Goal: Task Accomplishment & Management: Manage account settings

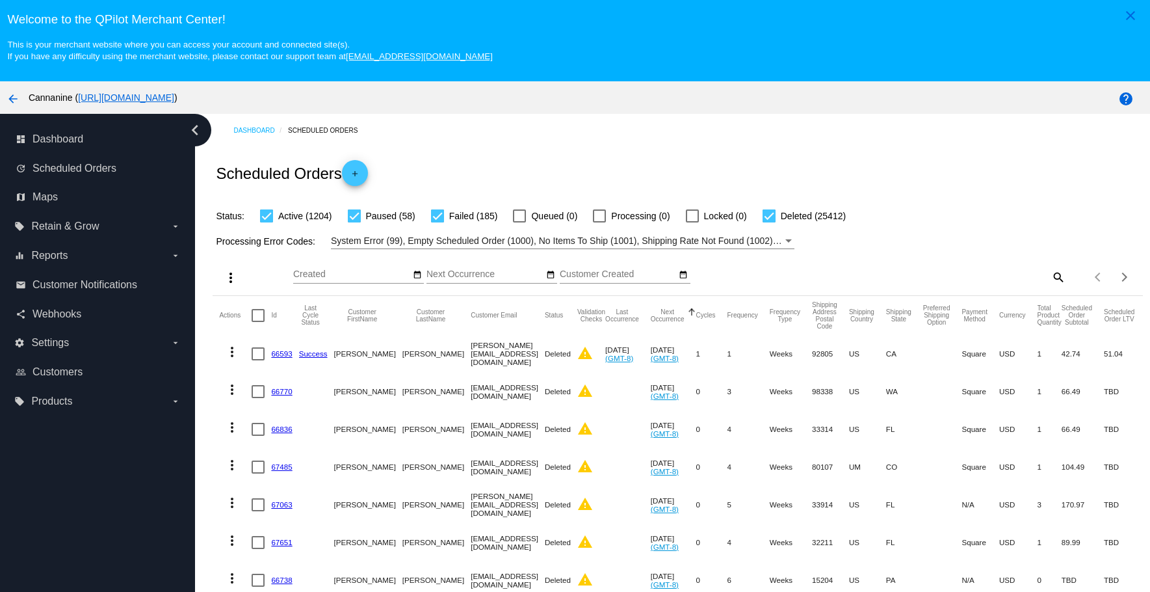
click at [1050, 277] on mat-icon "search" at bounding box center [1058, 277] width 16 height 20
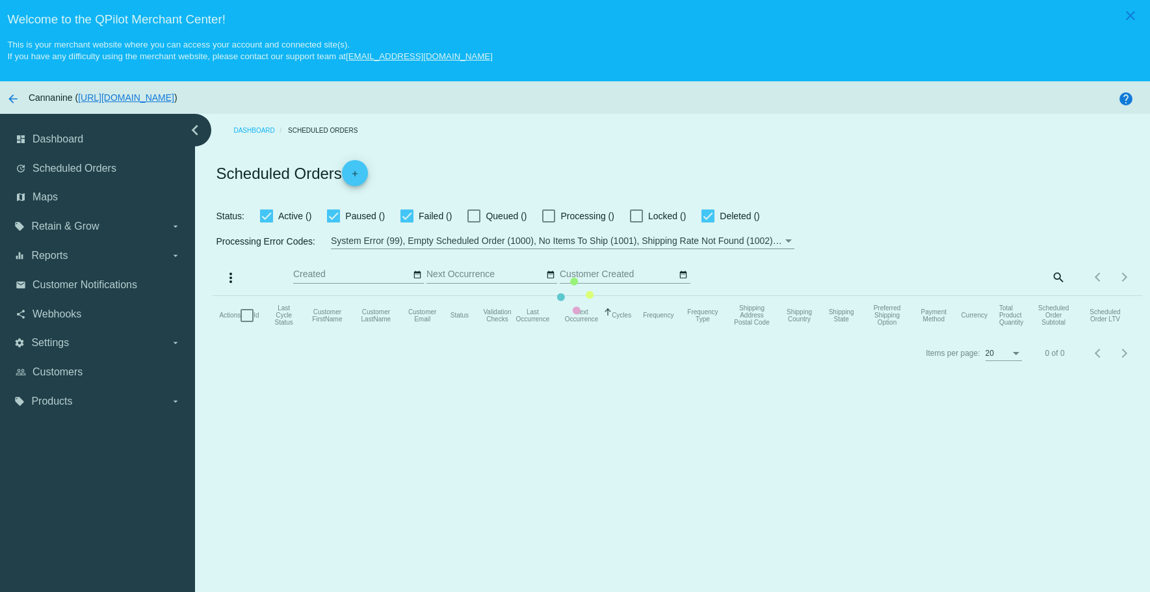
click at [521, 296] on mat-table "Actions Id Last Cycle Status Customer FirstName Customer LastName Customer Emai…" at bounding box center [678, 315] width 930 height 39
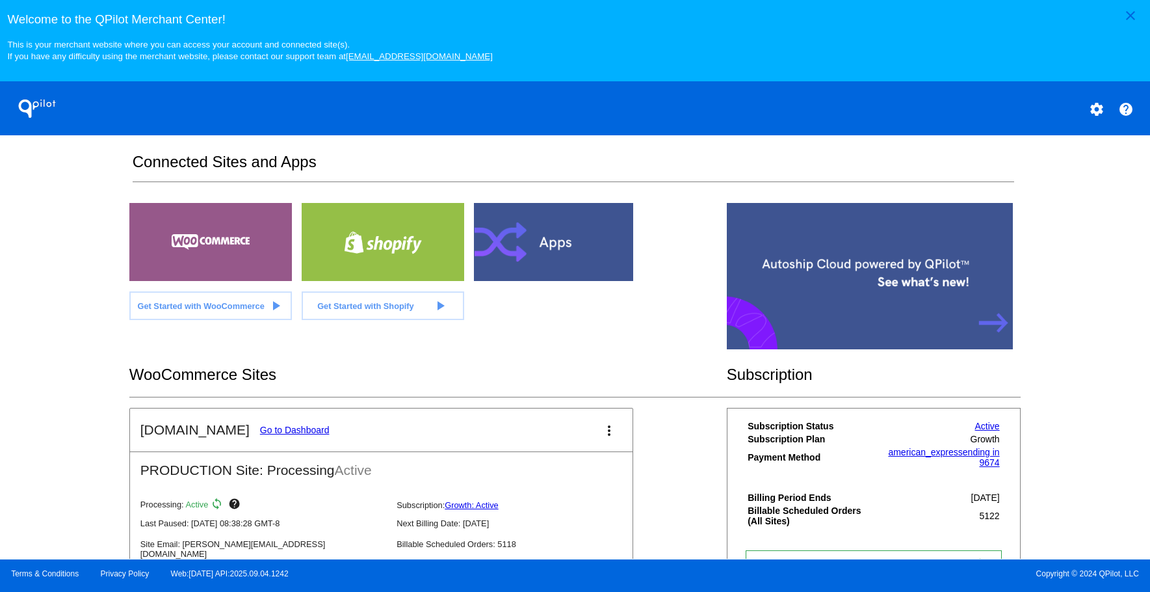
scroll to position [325, 0]
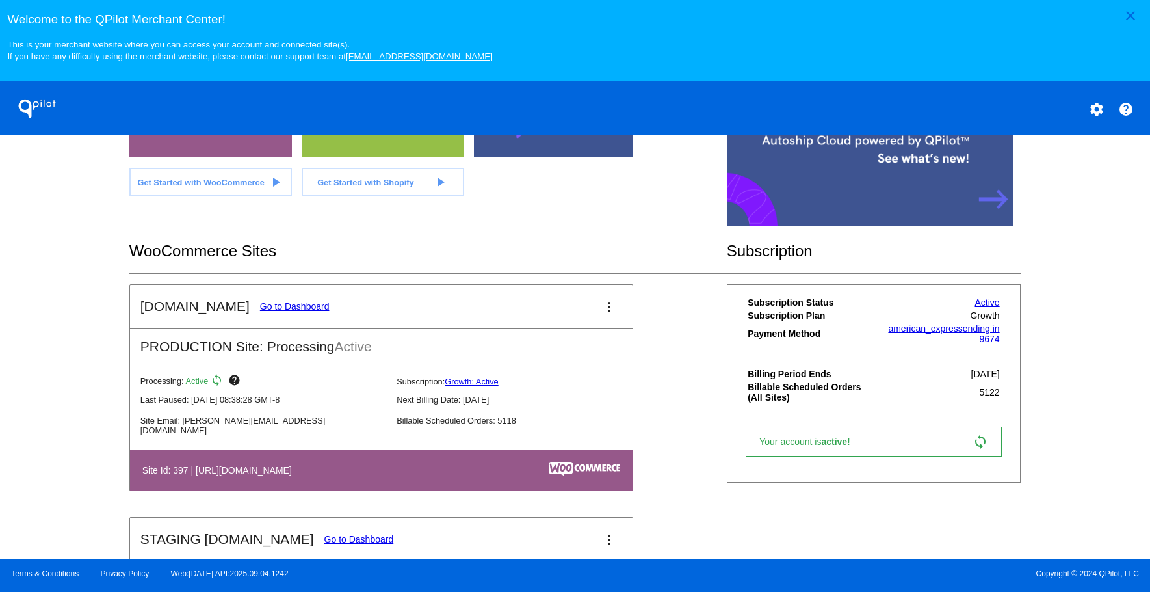
click at [276, 307] on link "Go to Dashboard" at bounding box center [295, 306] width 70 height 10
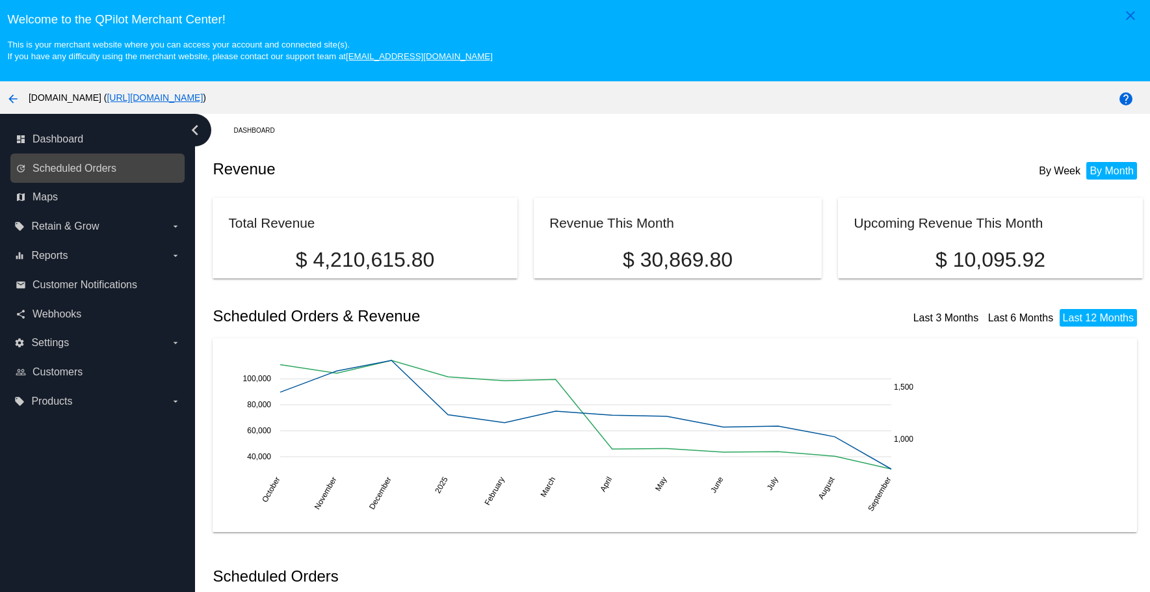
click at [107, 176] on link "update Scheduled Orders" at bounding box center [98, 168] width 165 height 21
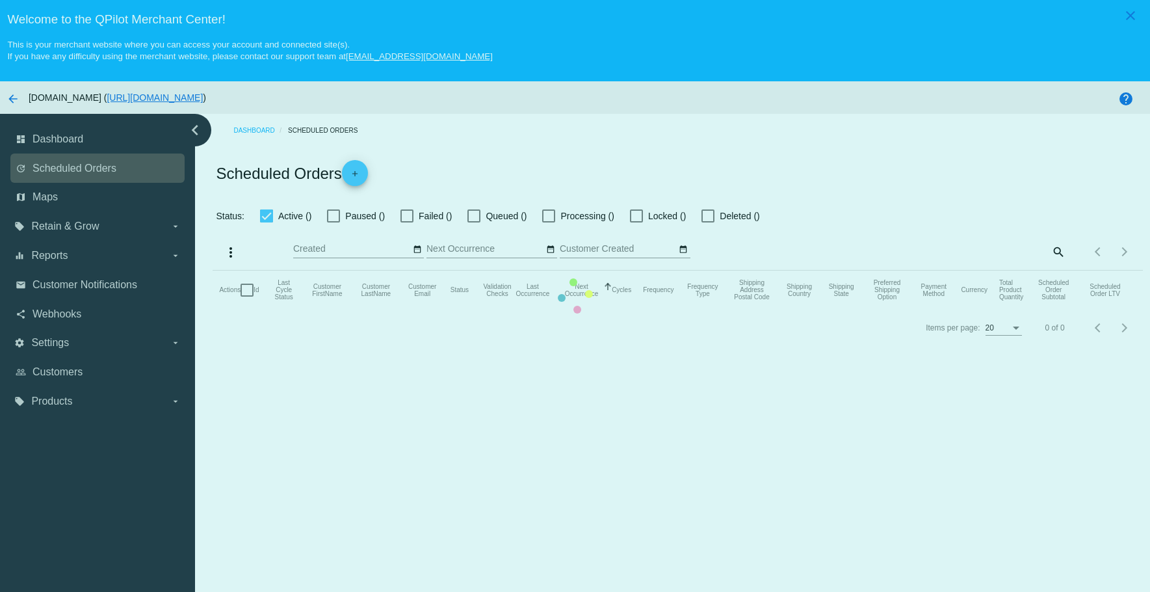
checkbox input "true"
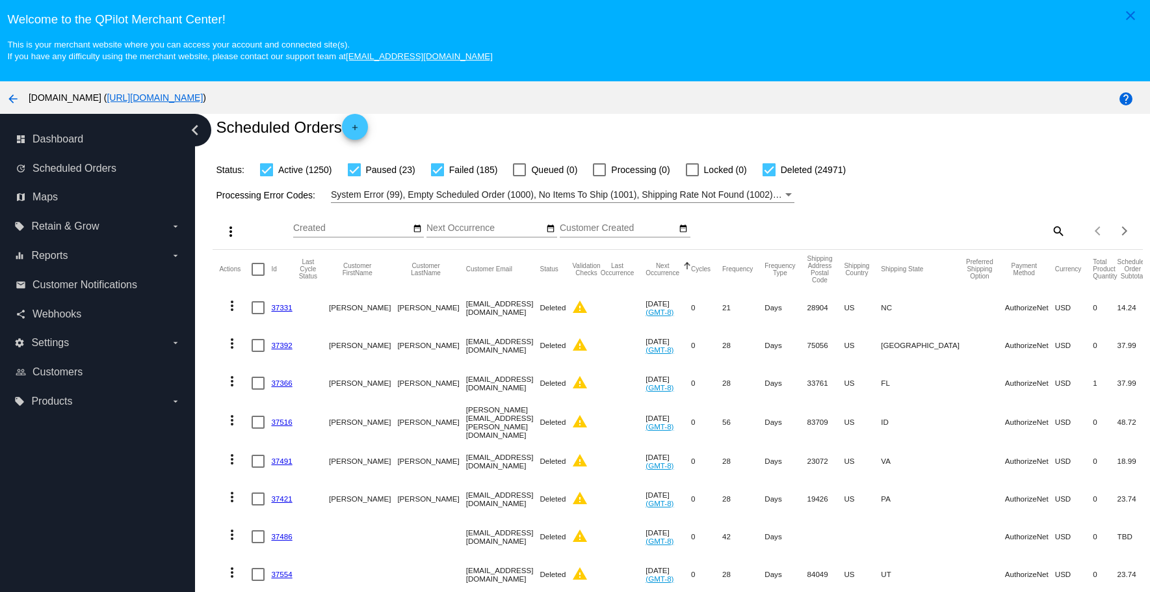
scroll to position [65, 0]
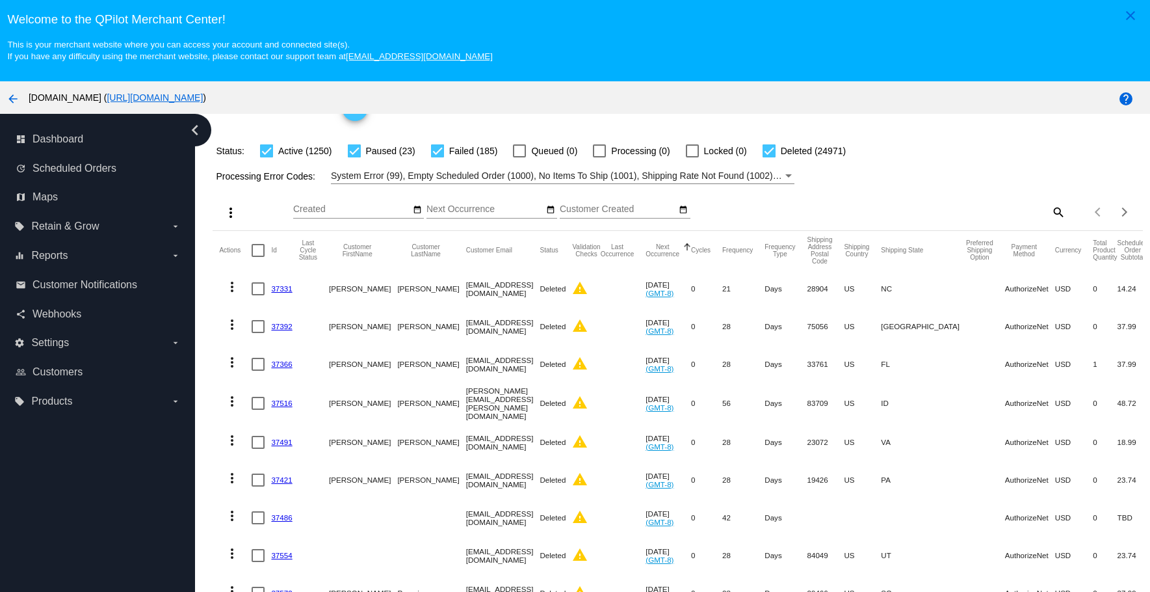
click at [1050, 213] on mat-icon "search" at bounding box center [1058, 212] width 16 height 20
click at [990, 213] on input "Search" at bounding box center [949, 209] width 231 height 10
paste input "[EMAIL_ADDRESS][DOMAIN_NAME]"
type input "[EMAIL_ADDRESS][DOMAIN_NAME]"
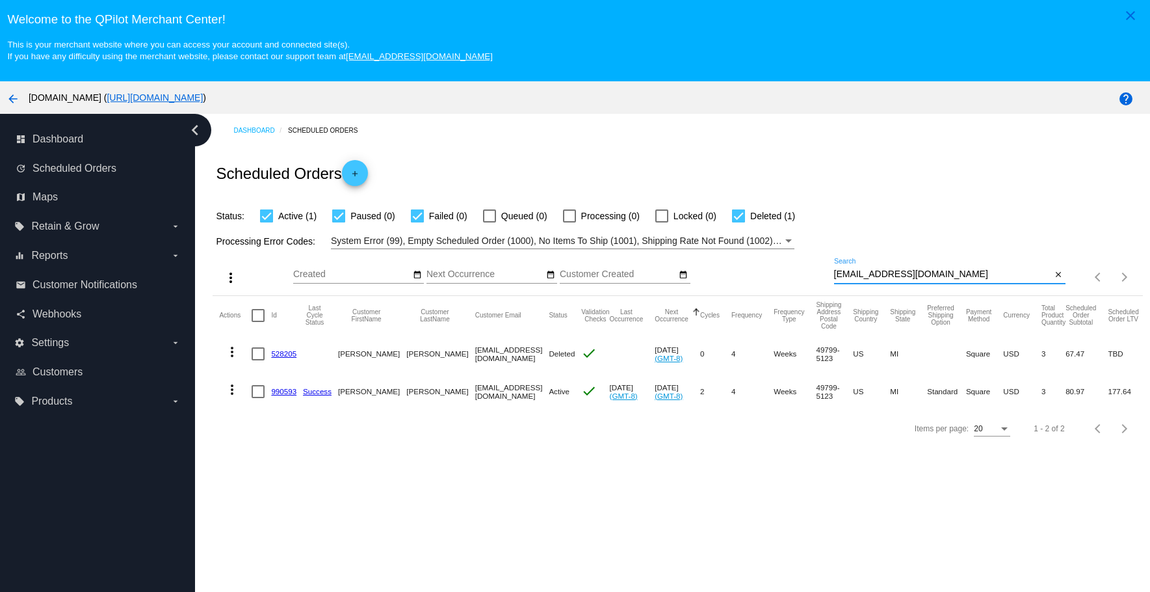
scroll to position [0, 0]
click at [230, 391] on mat-icon "more_vert" at bounding box center [232, 390] width 16 height 16
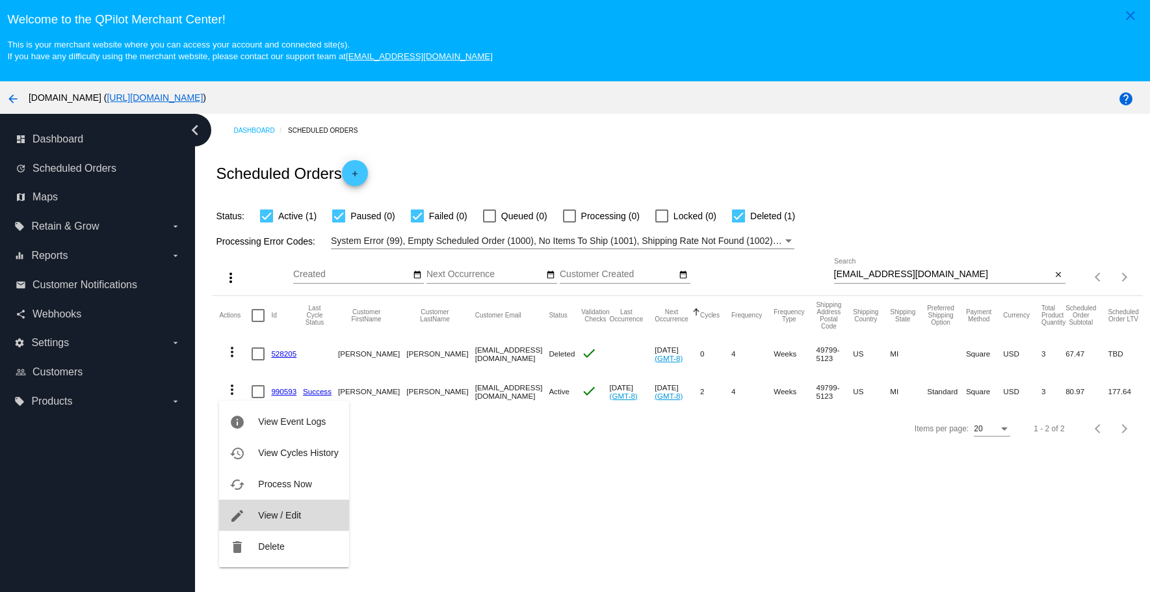
click at [273, 510] on span "View / Edit" at bounding box center [279, 515] width 43 height 10
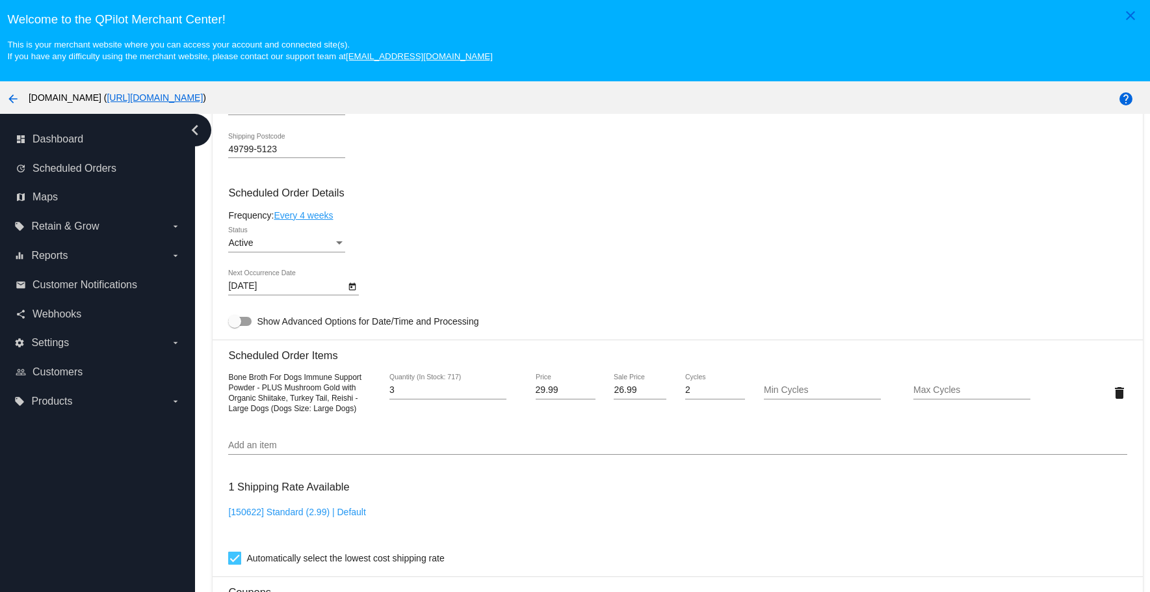
scroll to position [715, 0]
click at [340, 247] on div "Active Status" at bounding box center [286, 238] width 117 height 25
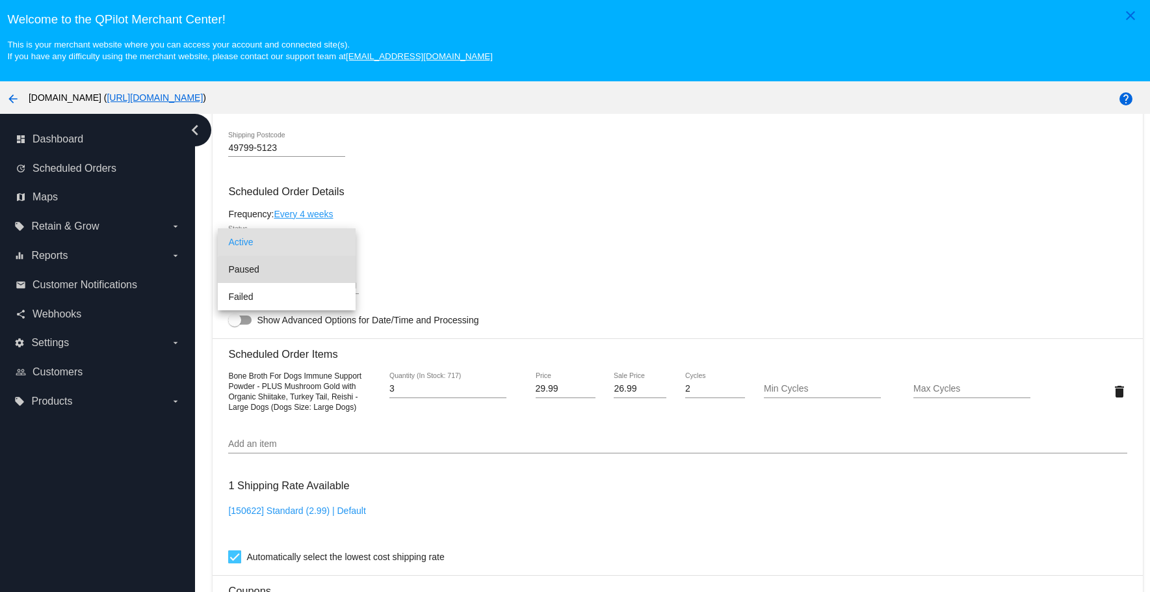
click at [311, 279] on span "Paused" at bounding box center [286, 268] width 117 height 27
click at [510, 260] on div "Paused Status" at bounding box center [677, 244] width 898 height 37
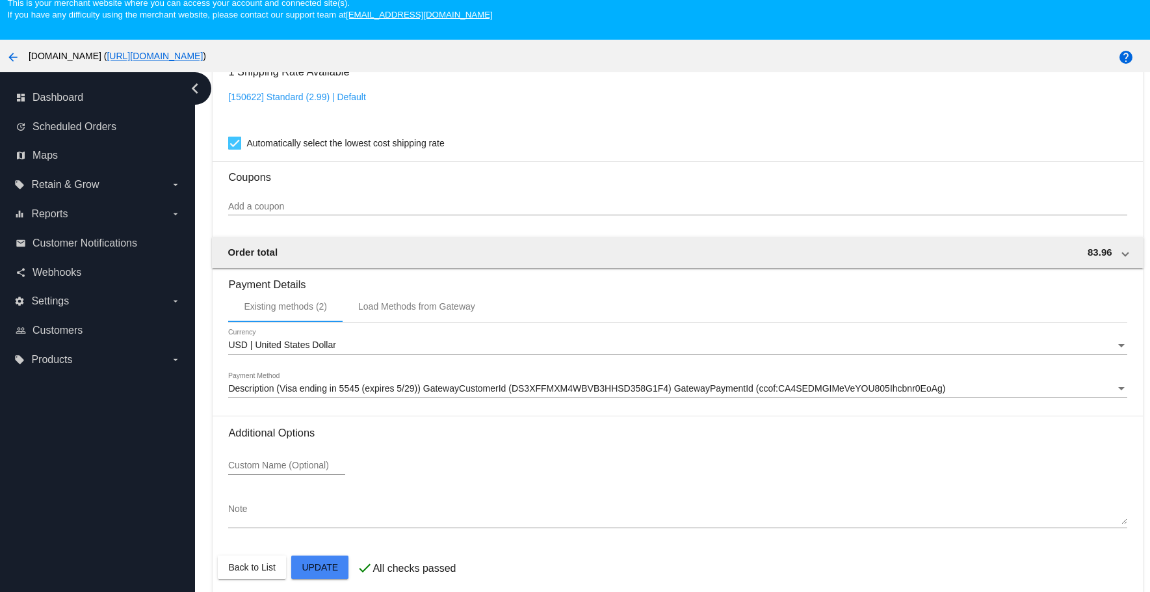
scroll to position [81, 0]
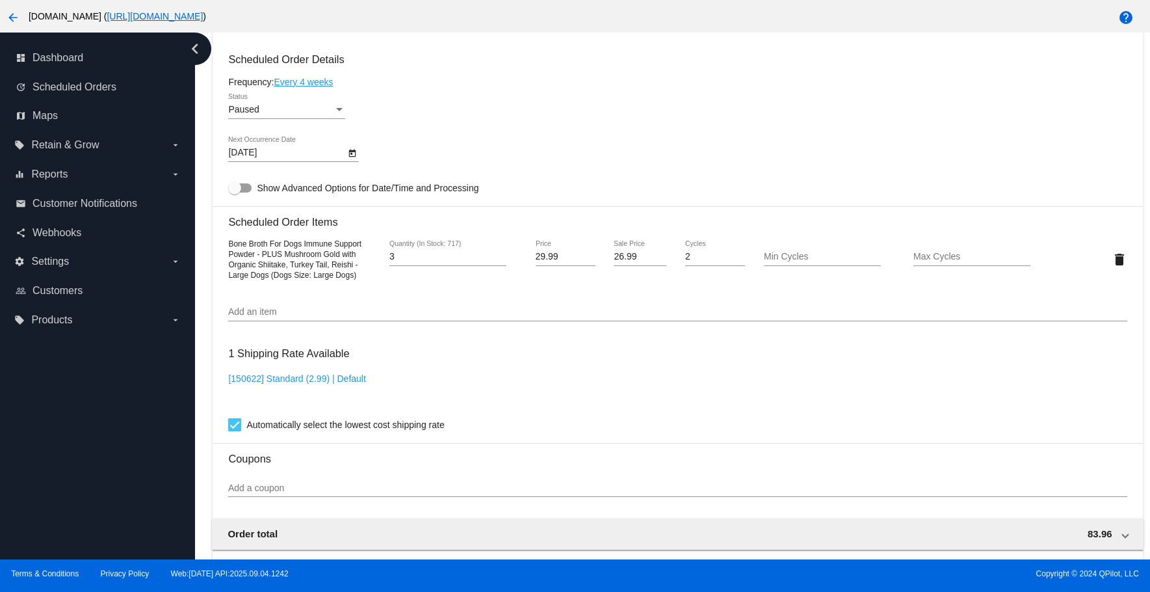
scroll to position [762, 0]
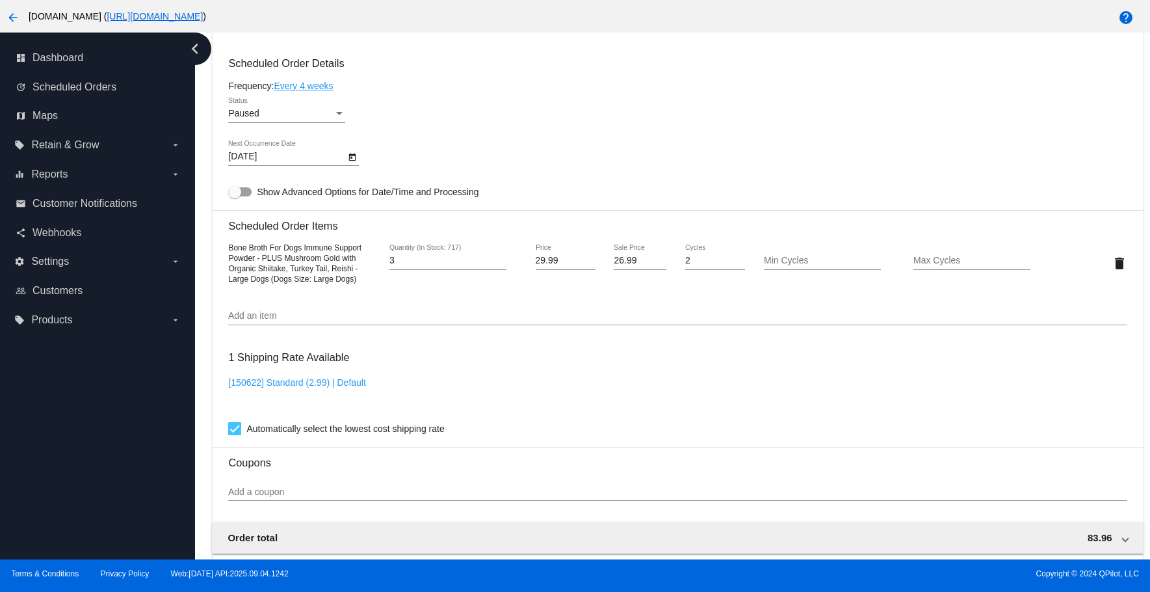
click at [308, 107] on div "Paused Status" at bounding box center [286, 110] width 117 height 25
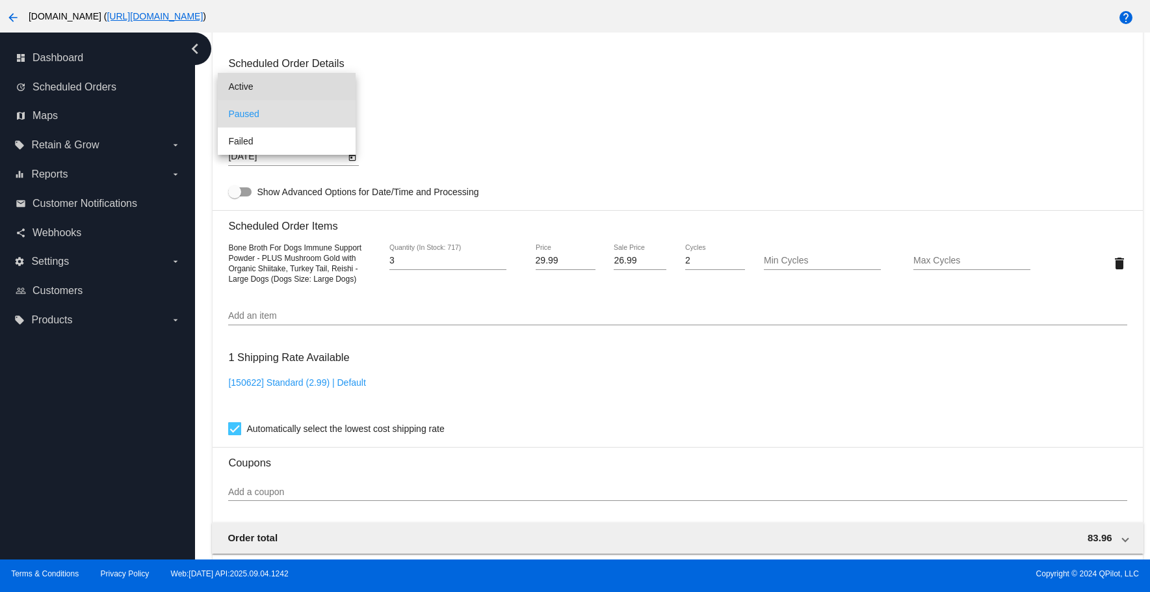
click at [298, 79] on span "Active" at bounding box center [286, 86] width 117 height 27
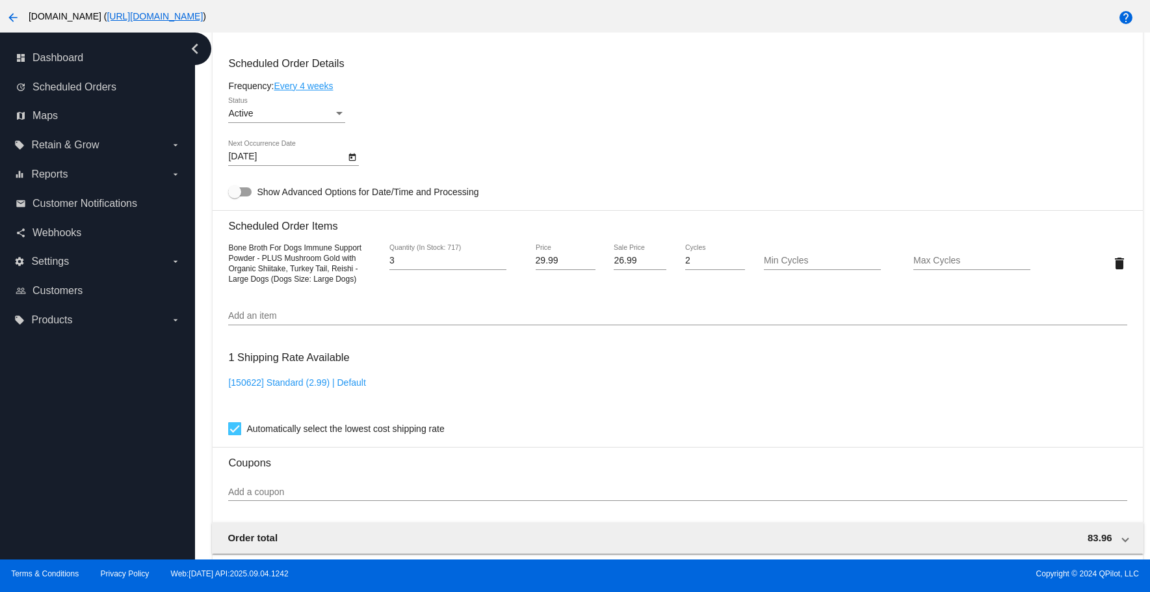
click at [302, 122] on div at bounding box center [286, 122] width 117 height 1
click at [302, 120] on div "Active Status" at bounding box center [286, 110] width 117 height 25
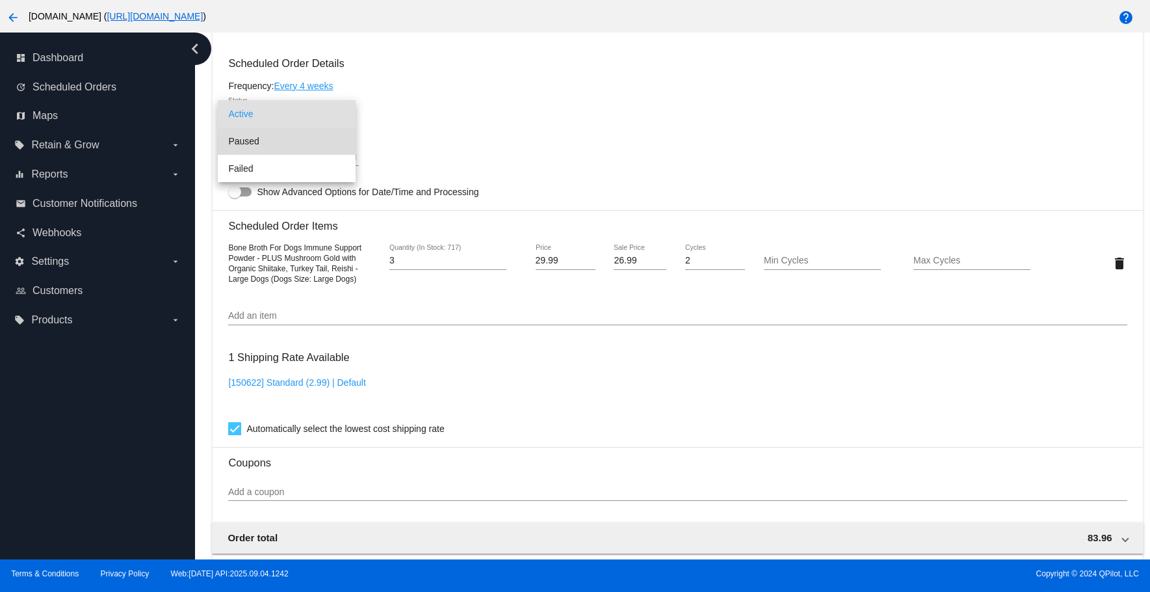
click at [295, 145] on span "Paused" at bounding box center [286, 140] width 117 height 27
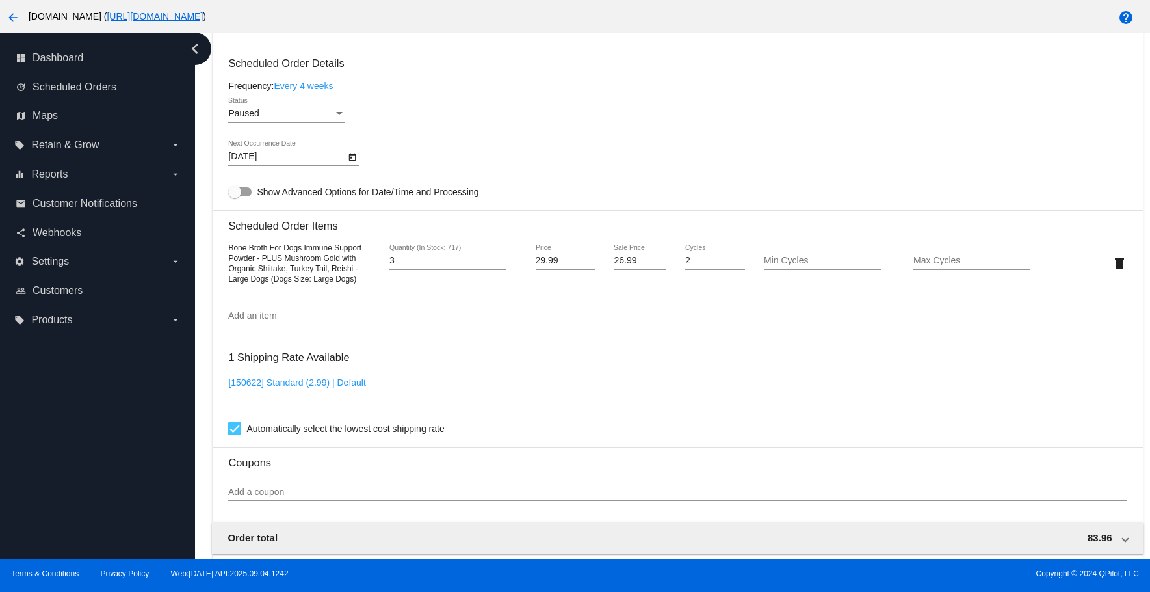
click at [445, 129] on div "Paused Status" at bounding box center [677, 116] width 898 height 37
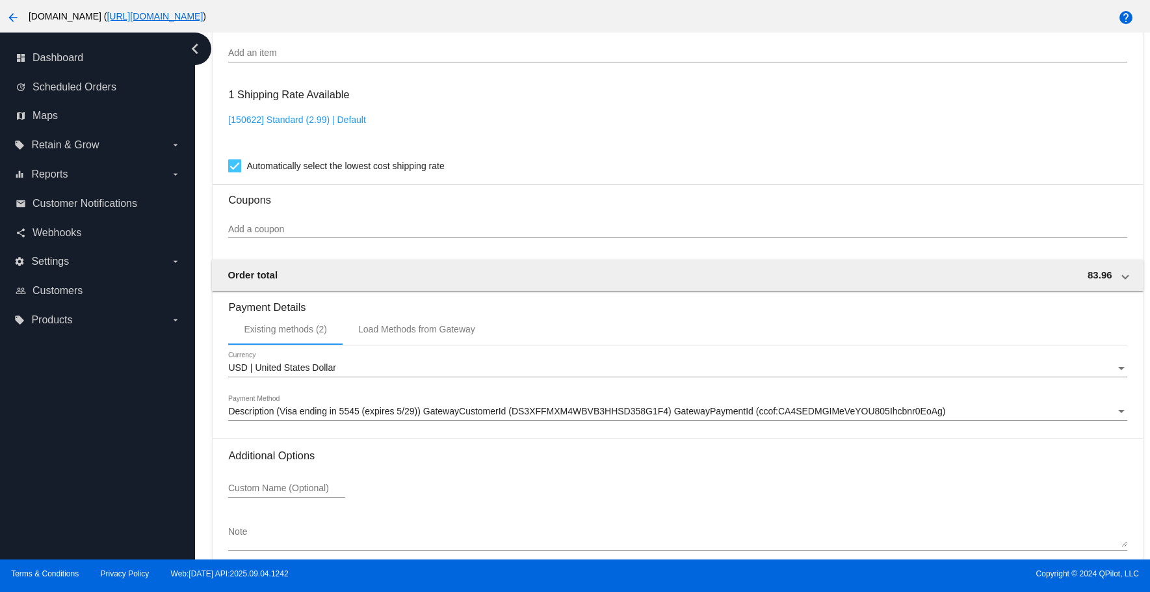
scroll to position [1087, 0]
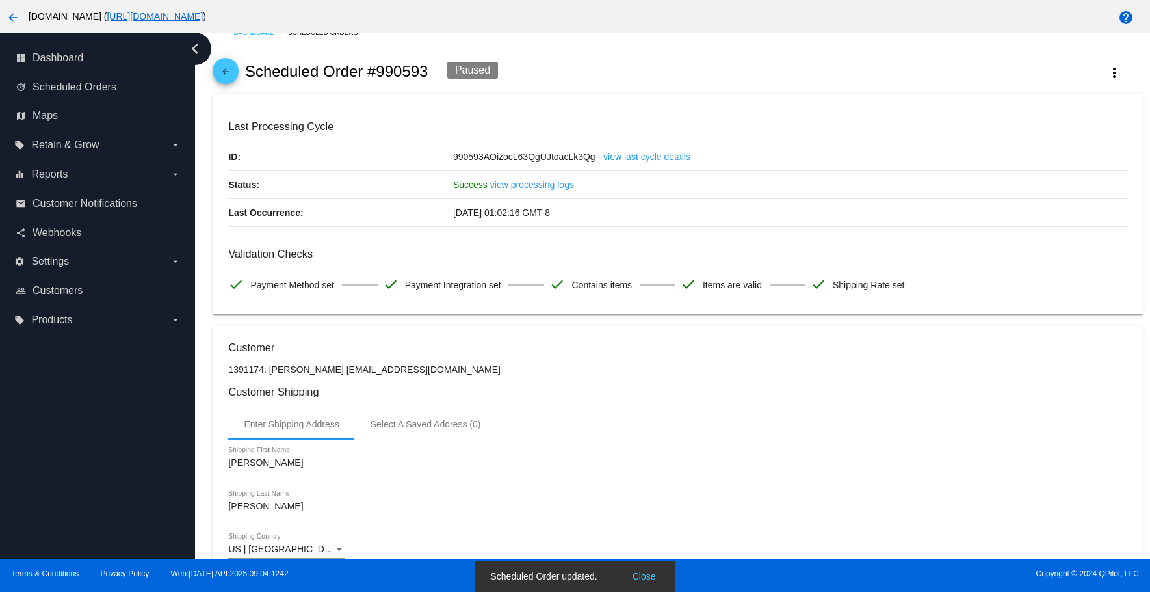
scroll to position [0, 0]
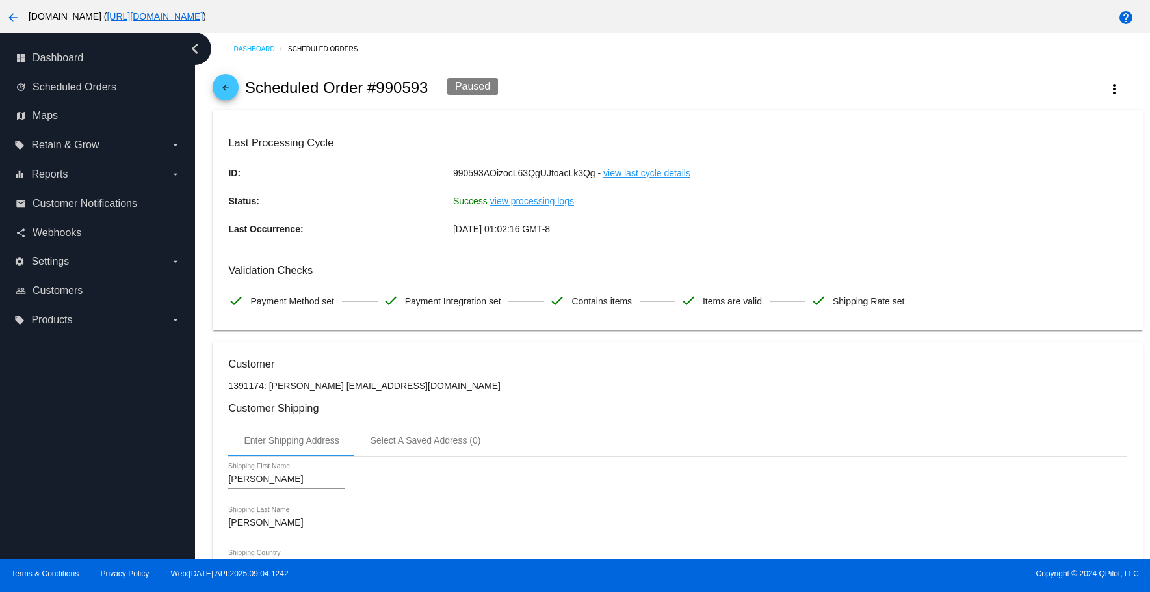
click at [226, 84] on mat-icon "arrow_back" at bounding box center [226, 91] width 16 height 16
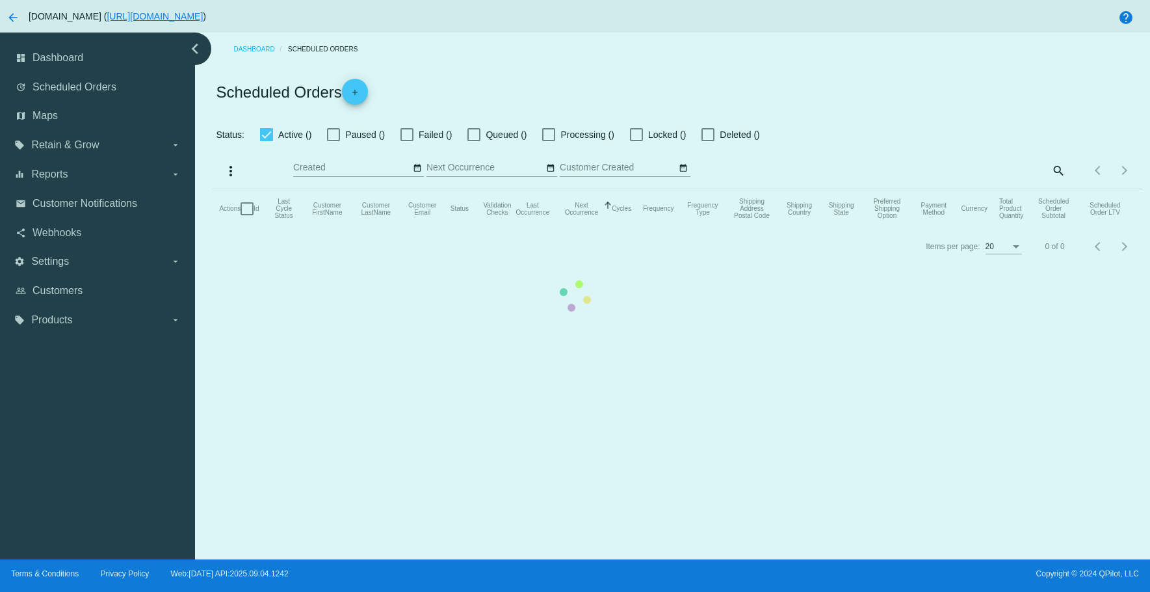
checkbox input "true"
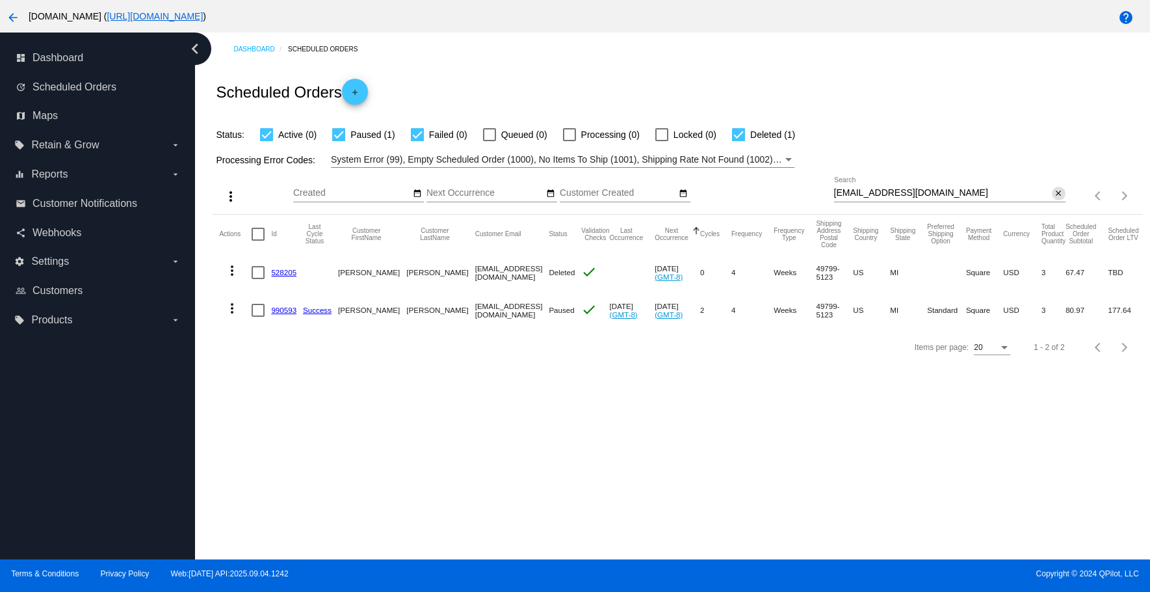
click at [1054, 195] on mat-icon "close" at bounding box center [1058, 194] width 9 height 10
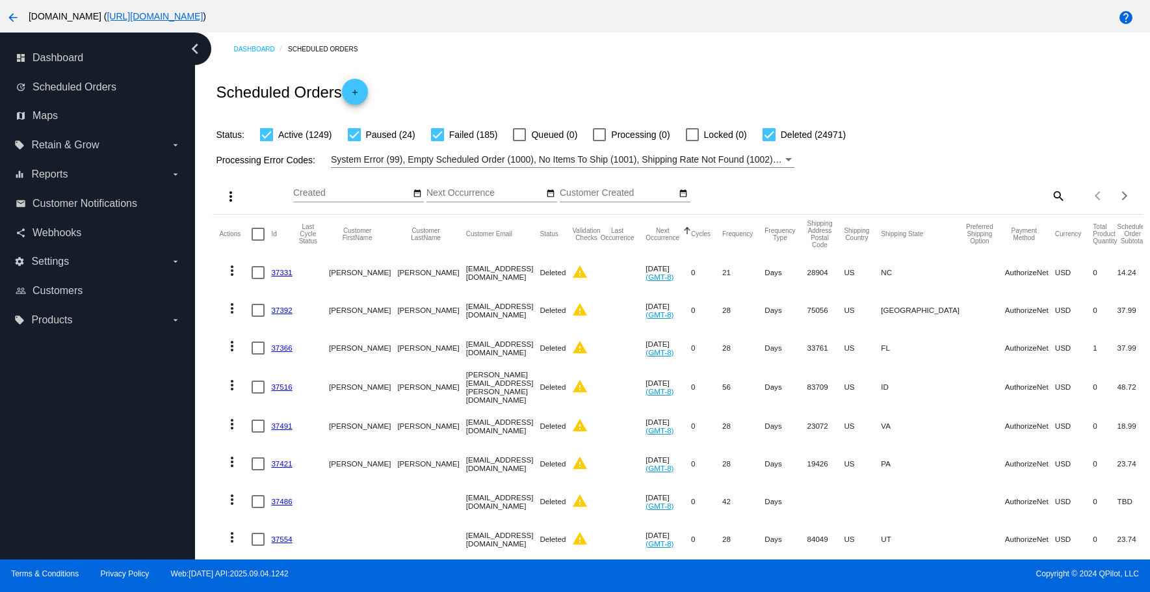
click at [1050, 198] on mat-icon "search" at bounding box center [1058, 195] width 16 height 20
click at [959, 190] on input "Search" at bounding box center [949, 193] width 231 height 10
paste input "[EMAIL_ADDRESS][DOMAIN_NAME]"
type input "[EMAIL_ADDRESS][DOMAIN_NAME]"
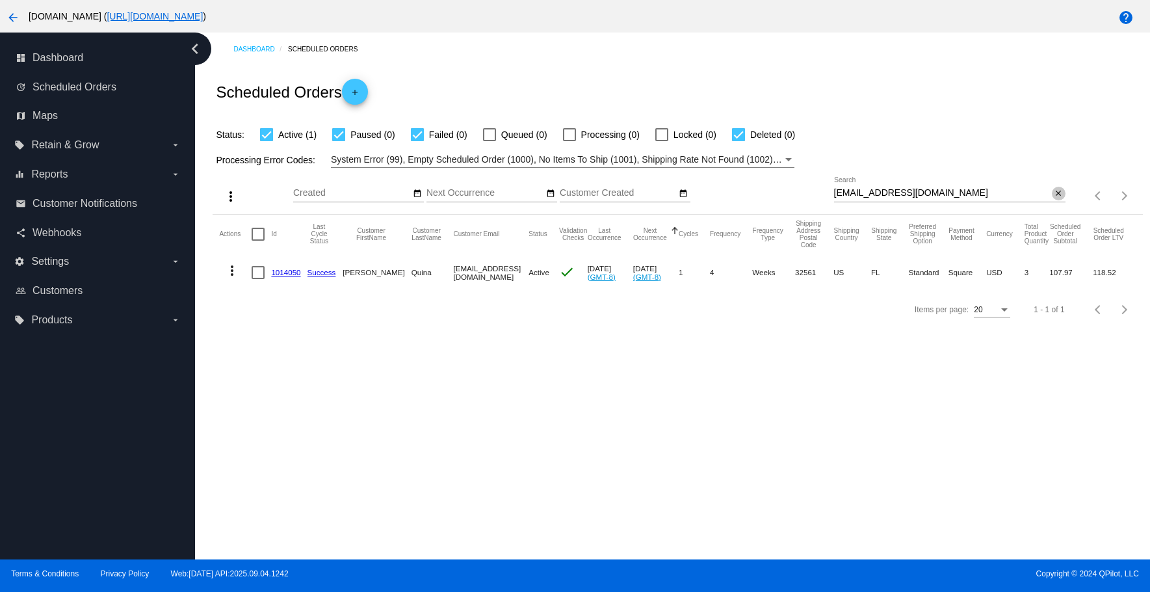
click at [1054, 190] on mat-icon "close" at bounding box center [1058, 194] width 9 height 10
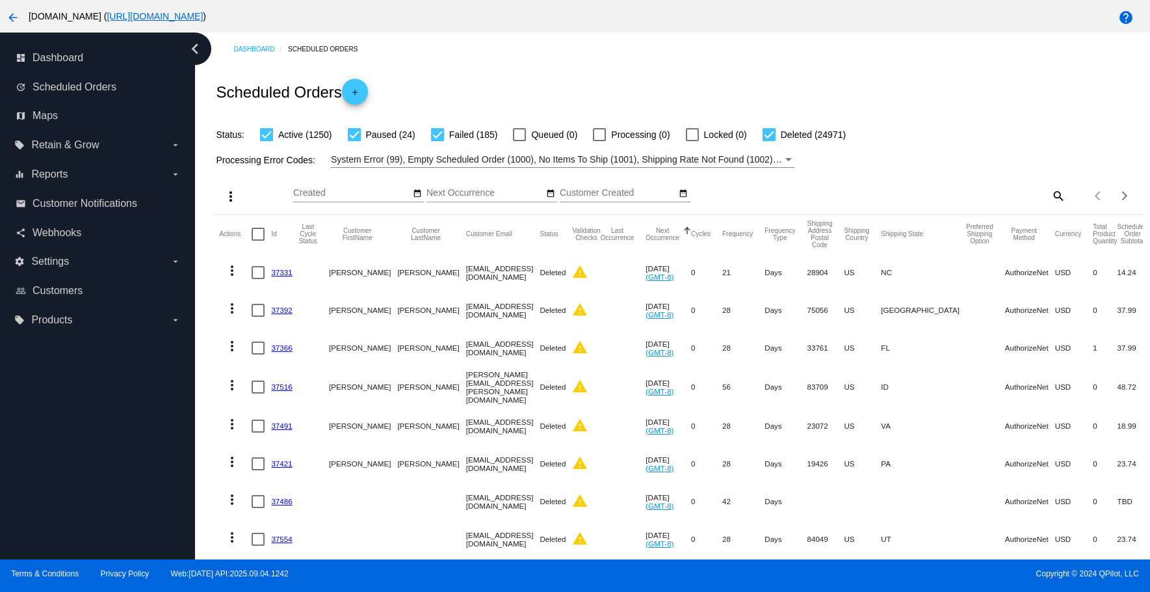
click at [1050, 193] on mat-icon "search" at bounding box center [1058, 195] width 16 height 20
click at [972, 193] on input "Search" at bounding box center [949, 193] width 231 height 10
paste input "[EMAIL_ADDRESS][DOMAIN_NAME]"
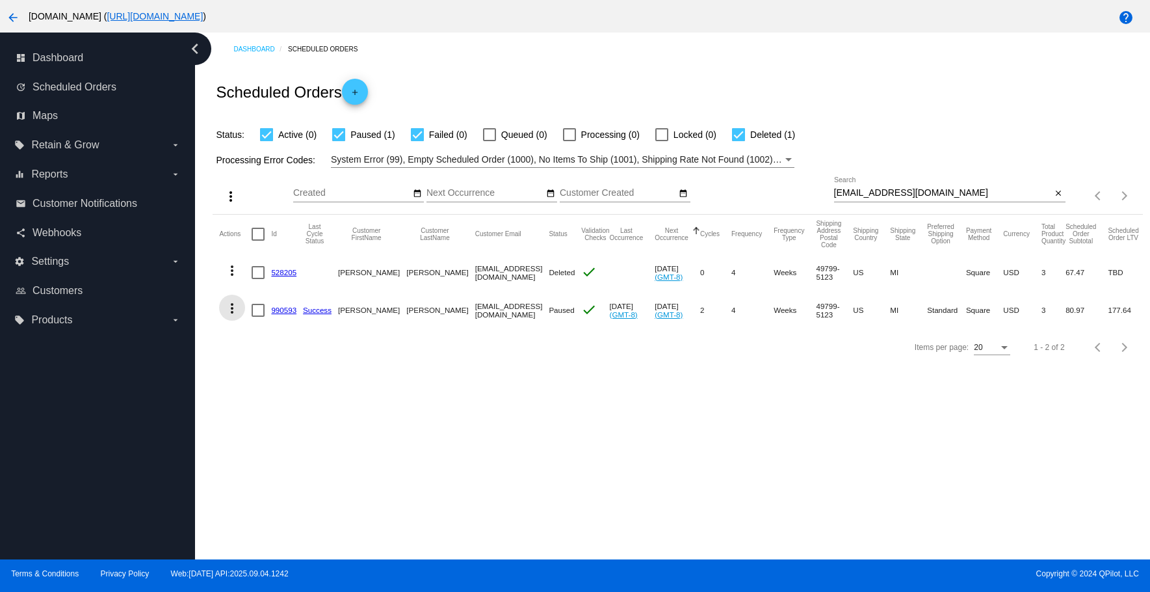
click at [236, 310] on mat-icon "more_vert" at bounding box center [232, 308] width 16 height 16
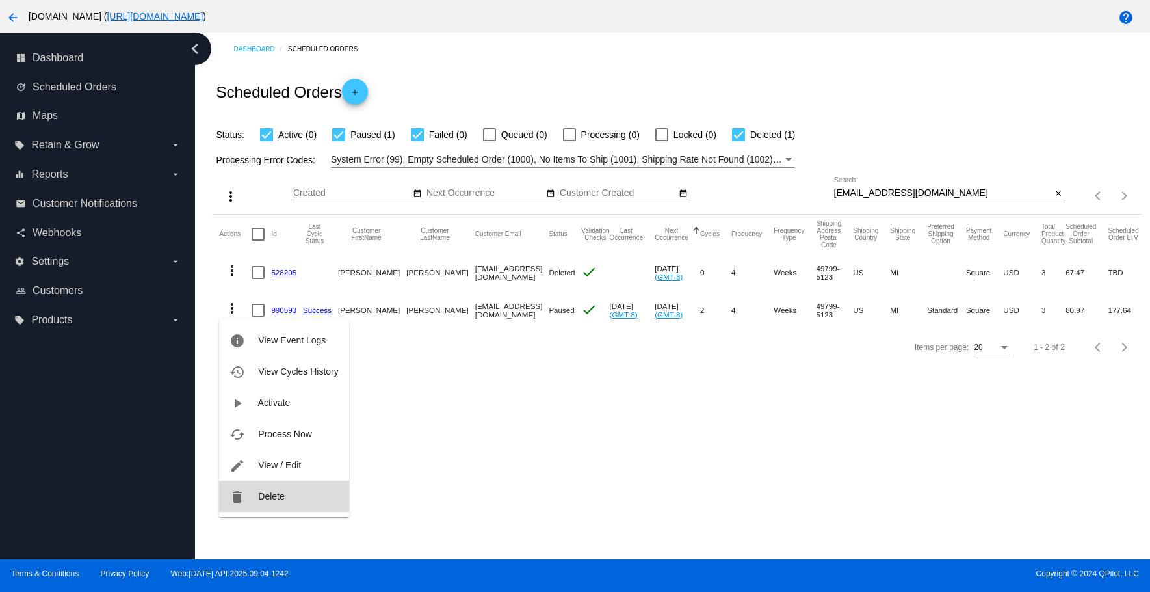
click at [248, 501] on button "delete Delete" at bounding box center [283, 495] width 129 height 31
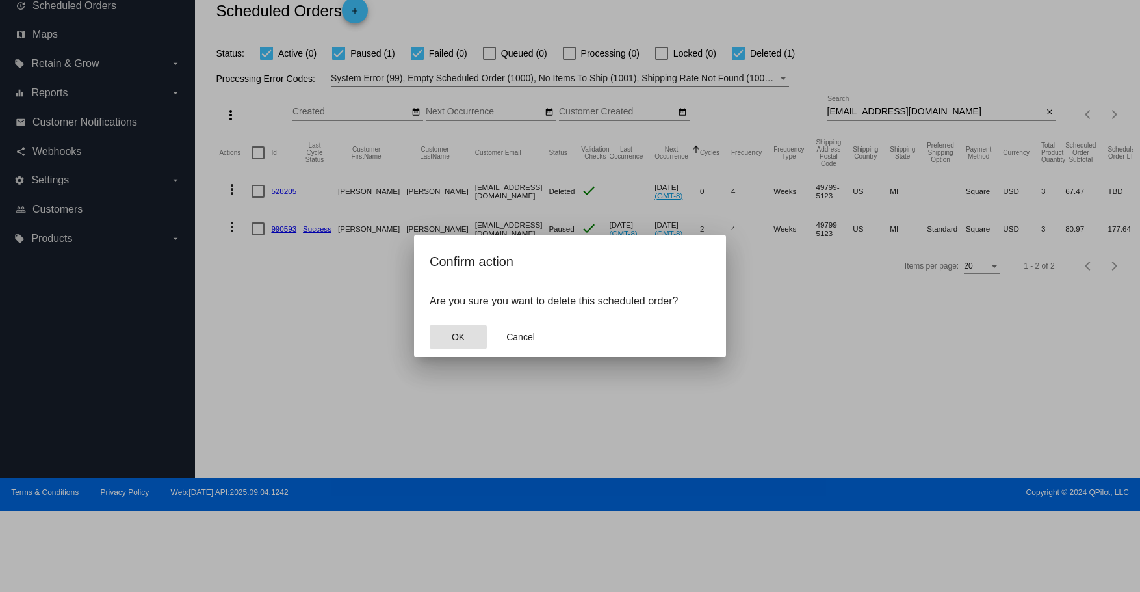
click at [452, 341] on button "OK" at bounding box center [458, 336] width 57 height 23
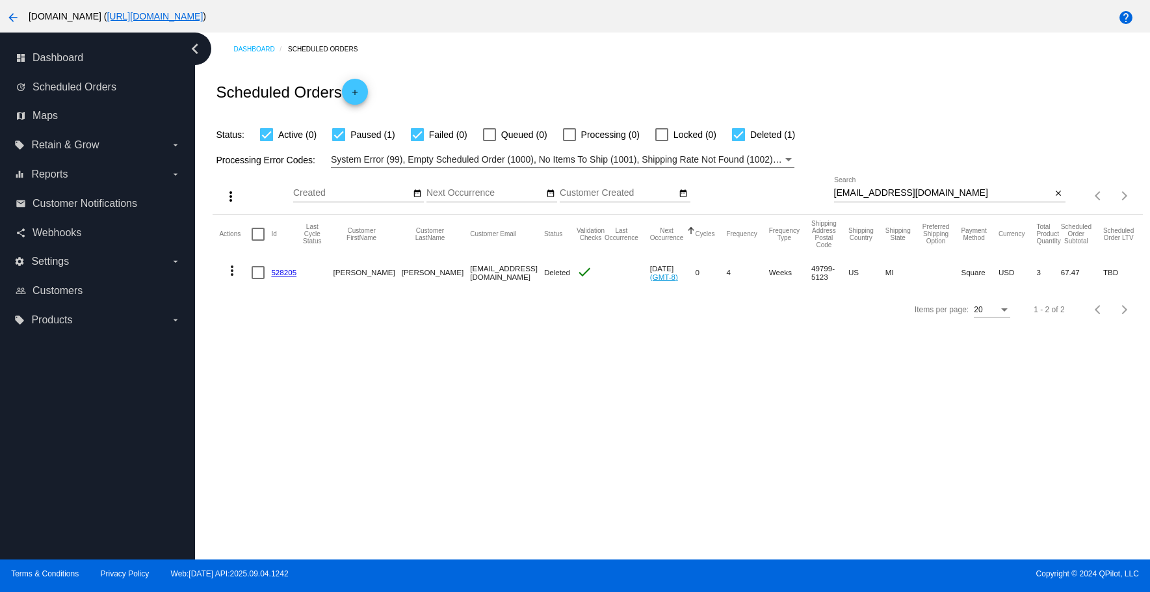
click at [972, 196] on input "[EMAIL_ADDRESS][DOMAIN_NAME]" at bounding box center [943, 193] width 218 height 10
type input "[EMAIL_ADDRESS][DOMAIN_NAME]"
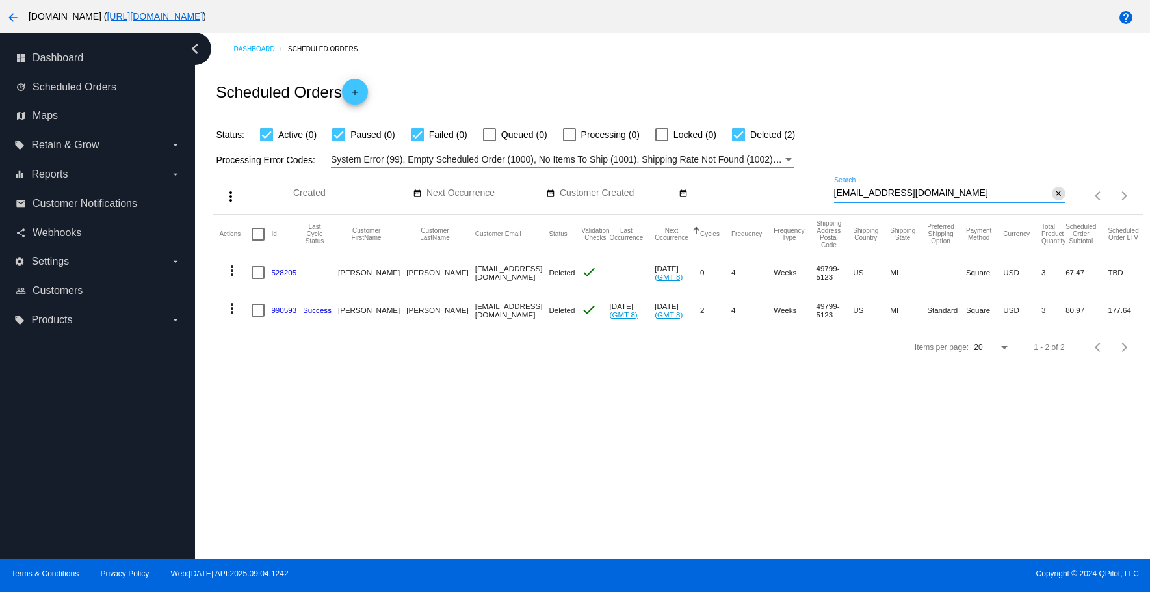
drag, startPoint x: 1060, startPoint y: 196, endPoint x: 1053, endPoint y: 192, distance: 7.9
click at [1065, 195] on div "Items per page: 20 1 - 2 of 2" at bounding box center [1103, 195] width 77 height 36
click at [1054, 192] on mat-icon "close" at bounding box center [1058, 194] width 9 height 10
click at [1053, 192] on mat-icon "search" at bounding box center [1058, 195] width 16 height 20
